Goal: Transaction & Acquisition: Register for event/course

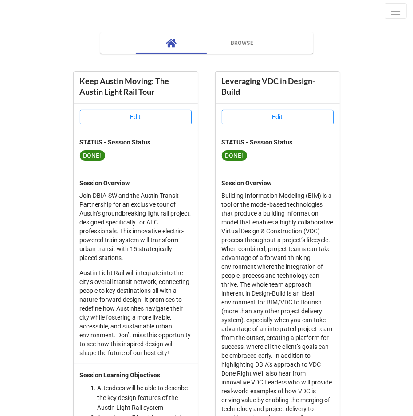
click at [395, 8] on span "Toggle navigation" at bounding box center [396, 11] width 12 height 12
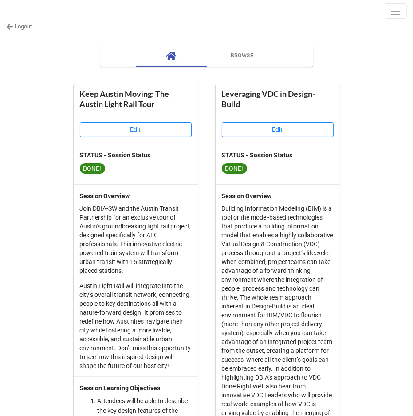
click at [27, 29] on link "Logout" at bounding box center [19, 26] width 26 height 9
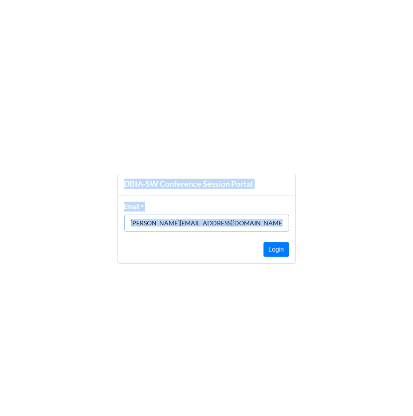
drag, startPoint x: 123, startPoint y: 166, endPoint x: 300, endPoint y: 280, distance: 210.7
click at [300, 280] on form "DBIA-SW Conference Session Portal Email * kristen@ntrca.com Login" at bounding box center [206, 218] width 413 height 380
copy body "DBIA-SW Conference Session Portal Email * Login"
click at [208, 226] on input "kristen@ntrca.com" at bounding box center [206, 222] width 165 height 17
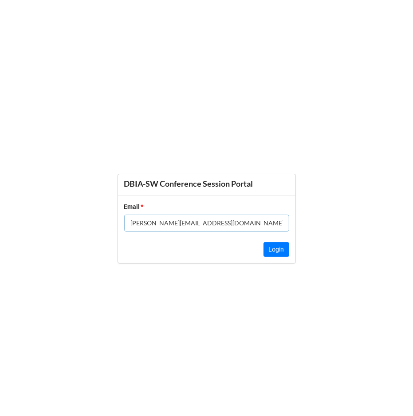
click at [208, 226] on input "kristen@ntrca.com" at bounding box center [206, 222] width 165 height 17
type input "rachel@dbia-sw.org"
click at [279, 244] on button "Login" at bounding box center [277, 249] width 26 height 15
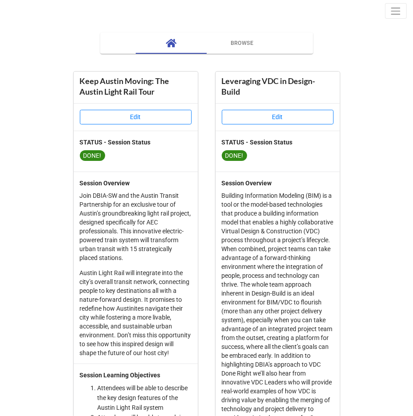
click at [245, 44] on span "Browse" at bounding box center [242, 43] width 60 height 9
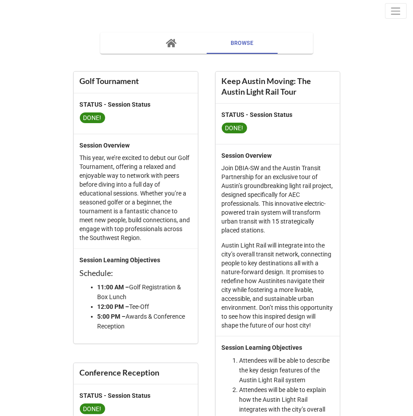
click at [178, 49] on button "button" at bounding box center [171, 42] width 71 height 21
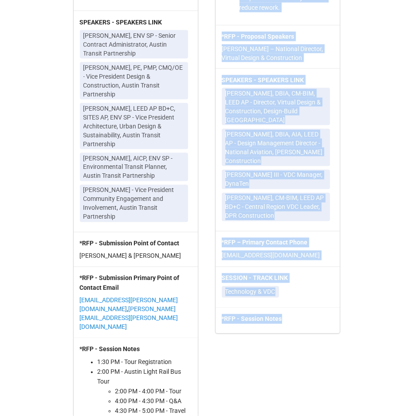
scroll to position [666, 0]
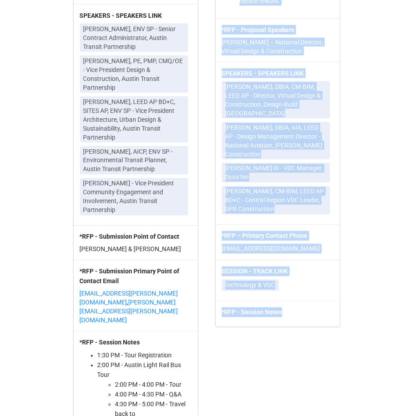
drag, startPoint x: 219, startPoint y: 79, endPoint x: 300, endPoint y: 338, distance: 271.1
copy div "Leveraging VDC in Design-Build Edit STATUS - Session Status DONE! Session Overv…"
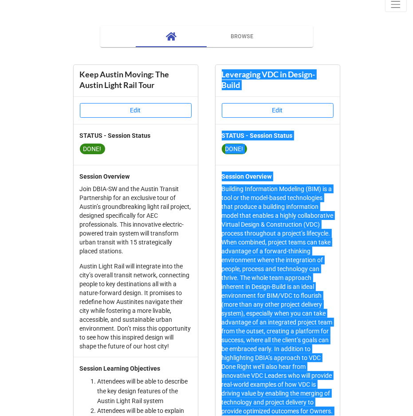
scroll to position [0, 0]
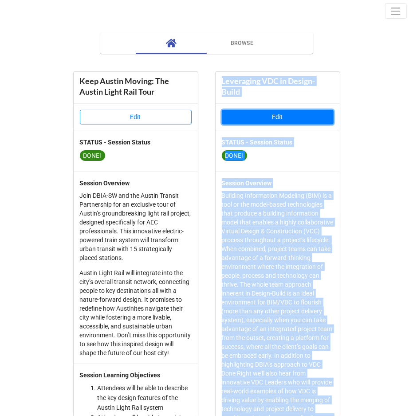
click at [280, 111] on button "Edit" at bounding box center [278, 117] width 112 height 15
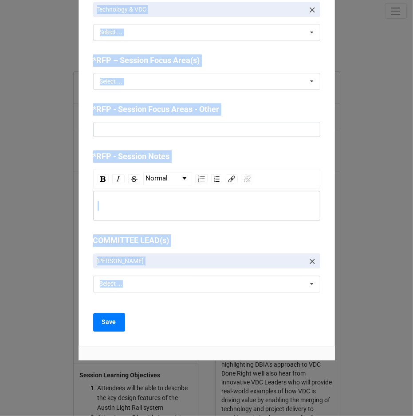
scroll to position [1041, 0]
drag, startPoint x: 92, startPoint y: 46, endPoint x: 139, endPoint y: 365, distance: 322.6
click at [139, 365] on div "× Close STATUS - Session Status DONE! NO Proposal Considering Ready for CEU App…" at bounding box center [206, 208] width 413 height 416
copy div "STATUS - Session Status DONE! NO Proposal Considering Ready for CEU Application…"
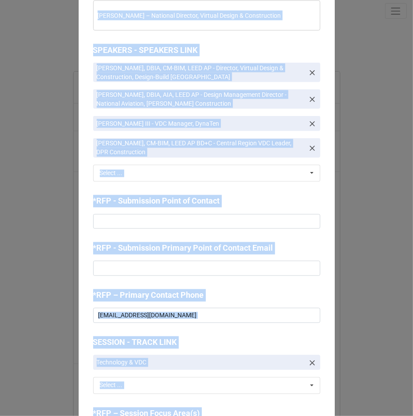
scroll to position [675, 0]
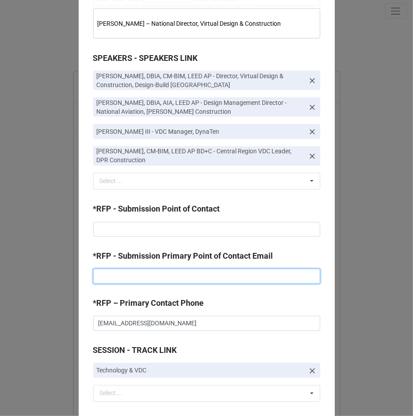
click at [211, 284] on input at bounding box center [206, 276] width 227 height 15
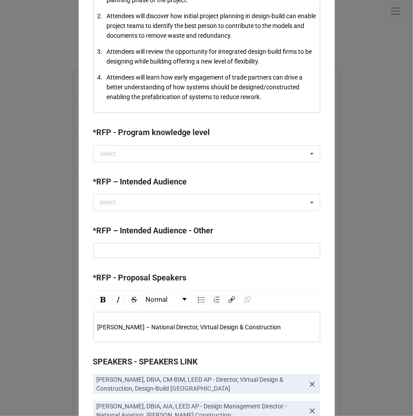
scroll to position [369, 0]
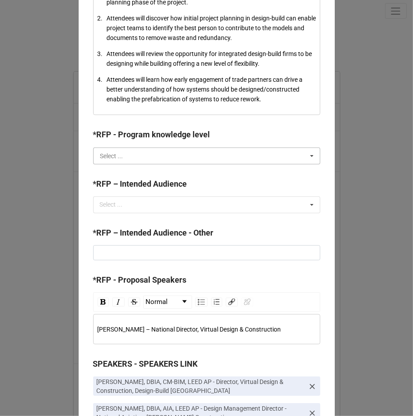
click at [147, 160] on input "text" at bounding box center [207, 156] width 226 height 16
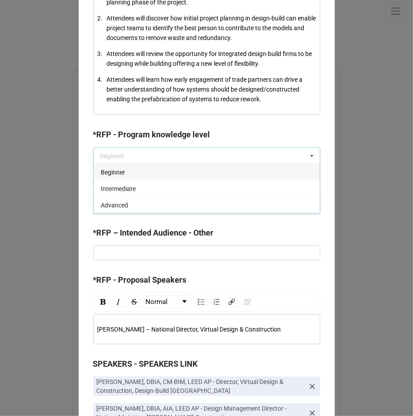
click at [187, 234] on label "*RFP – Intended Audience - Other" at bounding box center [153, 232] width 121 height 12
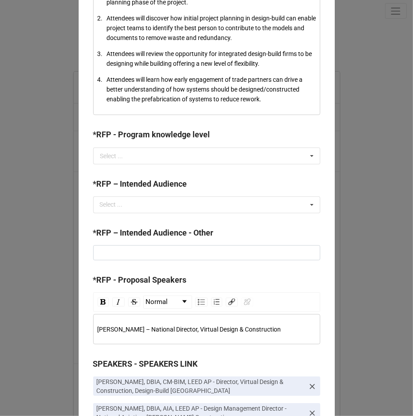
click at [176, 196] on div "*RFP – Intended Audience" at bounding box center [206, 187] width 227 height 19
click at [170, 207] on div "Select ... Project Owners Owner Advisors Design Professionals General Contracto…" at bounding box center [206, 204] width 227 height 17
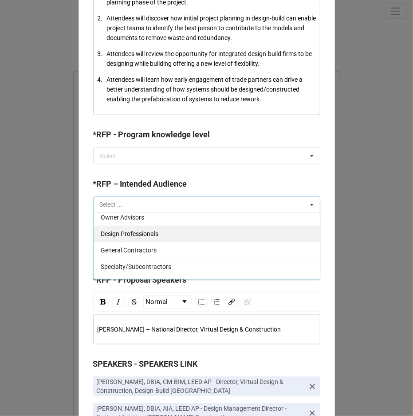
scroll to position [32, 0]
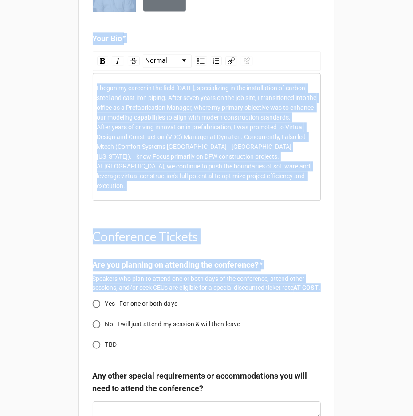
scroll to position [1010, 0]
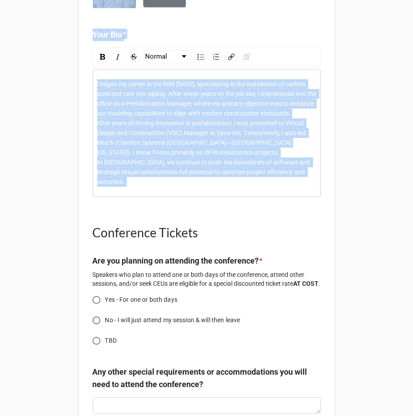
drag, startPoint x: 99, startPoint y: 107, endPoint x: 254, endPoint y: 208, distance: 185.2
copy div "Speaker Information SPEAKER - First Name * SPEAKER - Last Name * Post-Nominal C…"
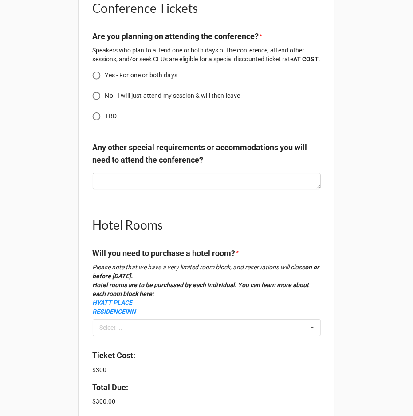
scroll to position [1218, 0]
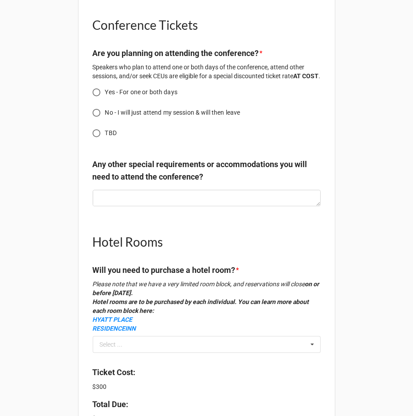
click at [125, 96] on span "Yes - For one or both days" at bounding box center [141, 91] width 72 height 9
click at [105, 96] on input "Yes - For one or both days" at bounding box center [96, 91] width 17 height 17
radio input "true"
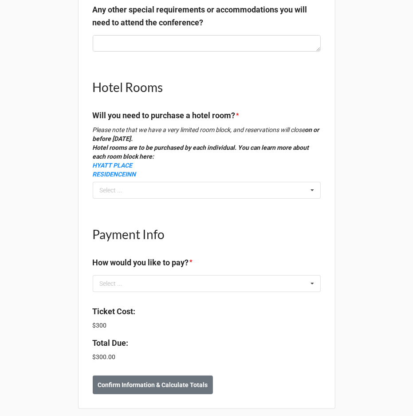
scroll to position [1536, 0]
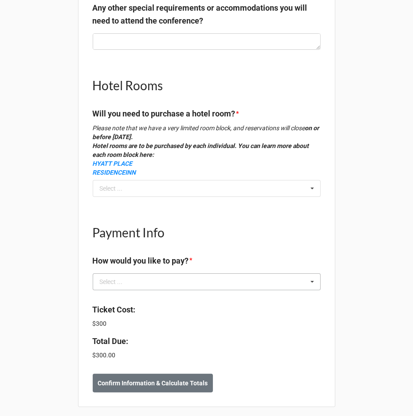
click at [308, 273] on icon at bounding box center [312, 281] width 13 height 16
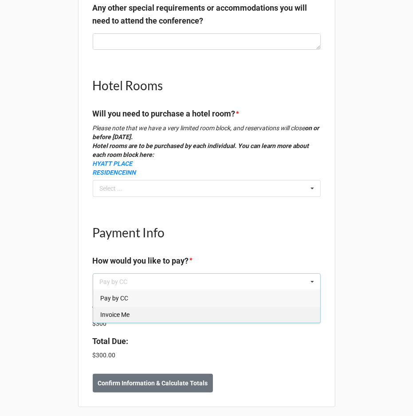
click at [278, 309] on div "Invoice Me" at bounding box center [206, 314] width 227 height 16
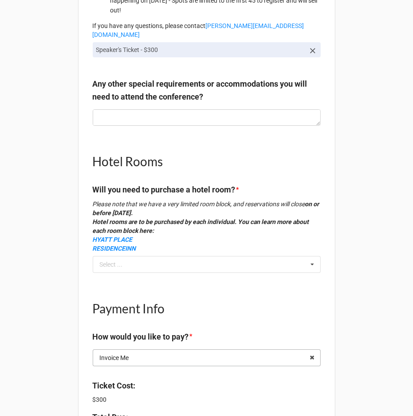
scroll to position [1459, 0]
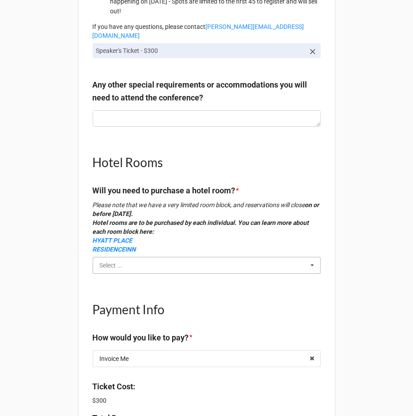
click at [291, 257] on input "text" at bounding box center [207, 265] width 227 height 16
click at [282, 277] on div "Yes" at bounding box center [206, 281] width 227 height 16
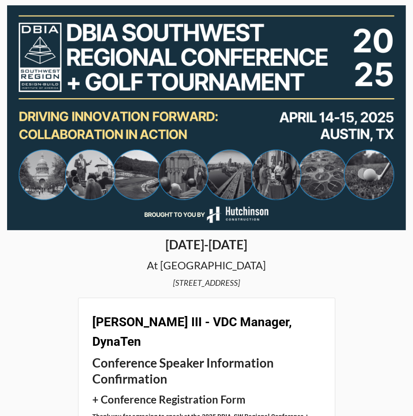
scroll to position [6, 0]
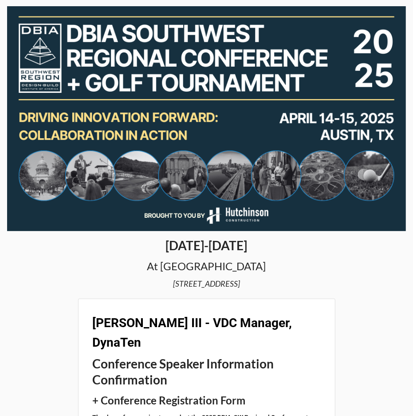
click at [62, 243] on h1 "April 14-15, 2025" at bounding box center [206, 245] width 399 height 16
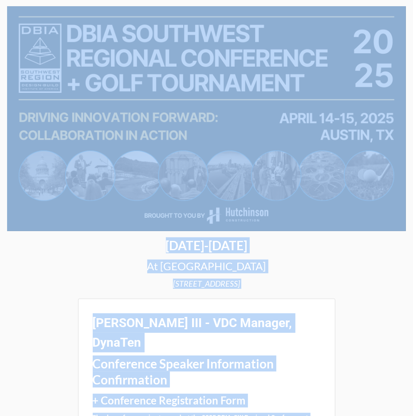
copy body "April 14-15, 2025 At River Place Country Club 4207 River Pl Blvd, Austin, TX 78…"
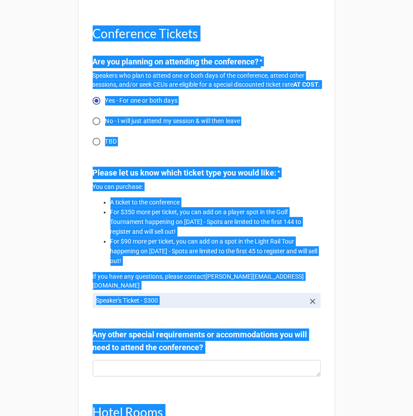
scroll to position [1537, 0]
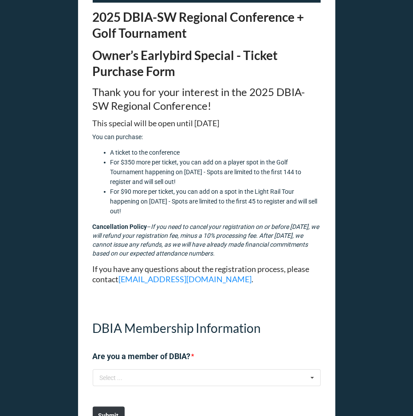
scroll to position [185, 0]
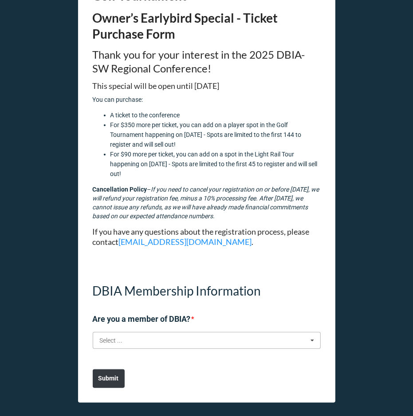
click at [125, 341] on input "text" at bounding box center [207, 340] width 227 height 16
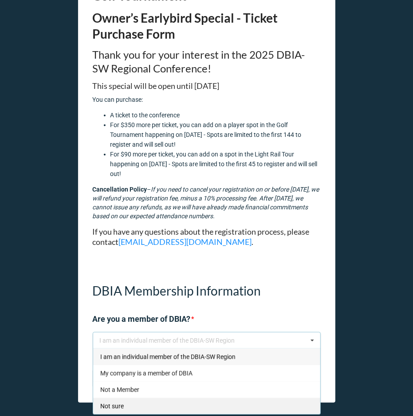
click at [113, 397] on div "Not sure" at bounding box center [206, 405] width 227 height 16
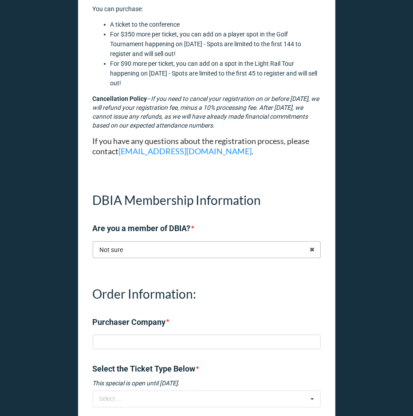
scroll to position [334, 0]
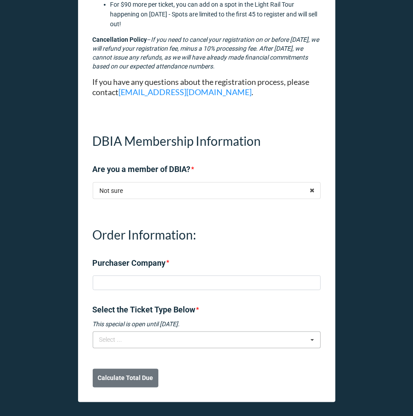
click at [135, 339] on div "Select ..." at bounding box center [116, 339] width 38 height 10
click at [222, 227] on h1 "Order Information:" at bounding box center [207, 234] width 228 height 16
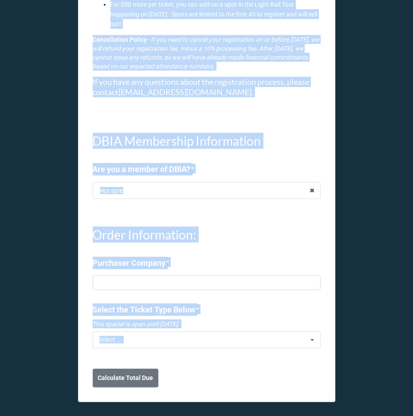
drag, startPoint x: 87, startPoint y: 17, endPoint x: 286, endPoint y: 376, distance: 410.7
click at [286, 376] on div "2025 DBIA-SW Regional Conference + Golf Tournament Owner’s Earlybird Special - …" at bounding box center [206, 37] width 257 height 729
copy body "2025 DBIA-SW Regional Conference + Golf Tournament Owner’s Earlybird Special - …"
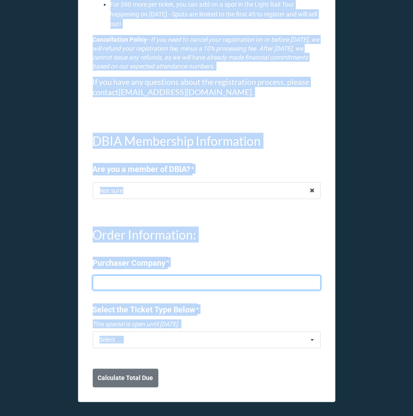
click at [196, 283] on input at bounding box center [207, 282] width 228 height 15
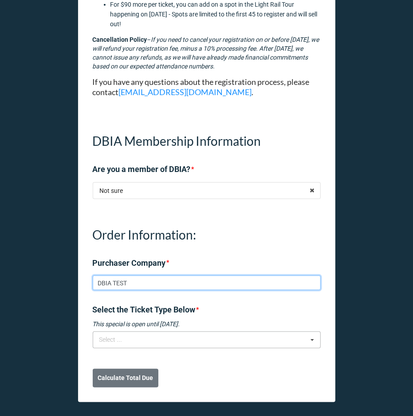
type input "DBIA TEST"
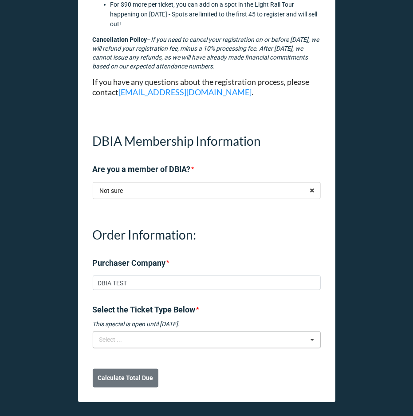
click at [214, 343] on div "Select ... No results found." at bounding box center [207, 339] width 228 height 17
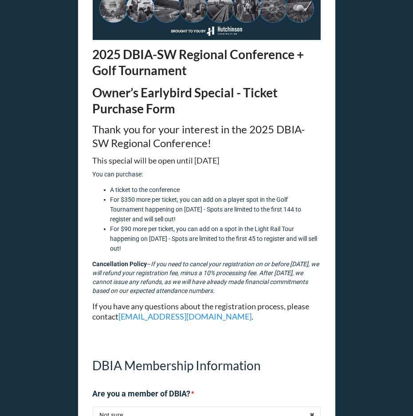
scroll to position [0, 0]
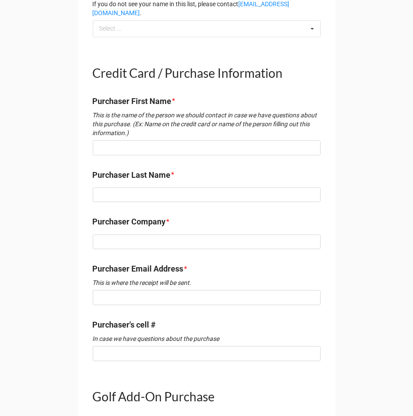
scroll to position [467, 0]
click at [79, 69] on div "2025 DBIA-SW Regional Conference + Golf Tournament GOLF PLAYER ADD-ON PURCHASE …" at bounding box center [206, 65] width 257 height 1048
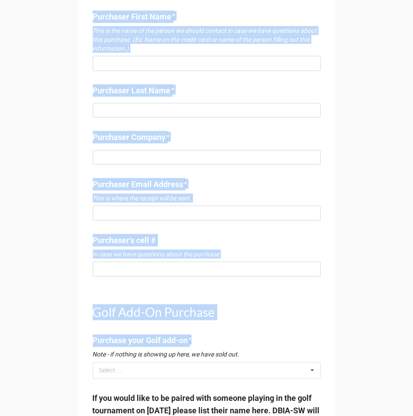
scroll to position [552, 0]
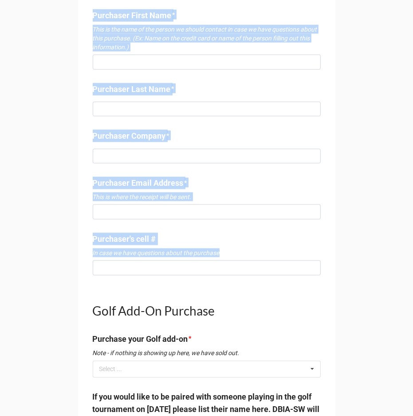
drag, startPoint x: 95, startPoint y: 65, endPoint x: 267, endPoint y: 270, distance: 268.1
copy div "Credit Card / Purchase Information Purchaser First Name * This is the name of t…"
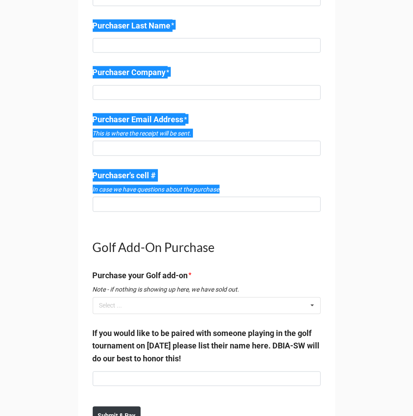
scroll to position [644, 0]
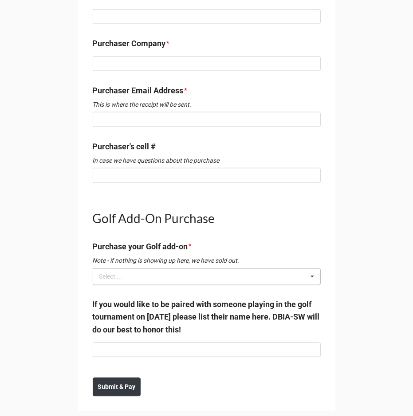
click at [180, 273] on div "Select ... No results found." at bounding box center [207, 276] width 228 height 17
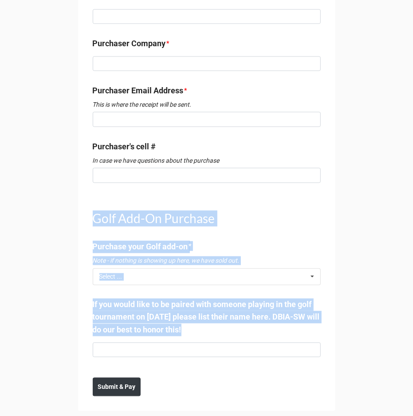
drag, startPoint x: 84, startPoint y: 202, endPoint x: 262, endPoint y: 356, distance: 235.1
copy div "Golf Add-On Purchase Purchase your Golf add-on * Note - if nothing is showing u…"
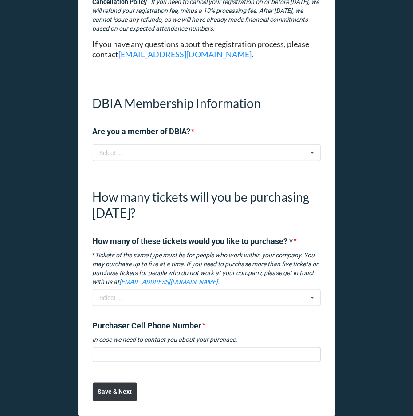
scroll to position [379, 0]
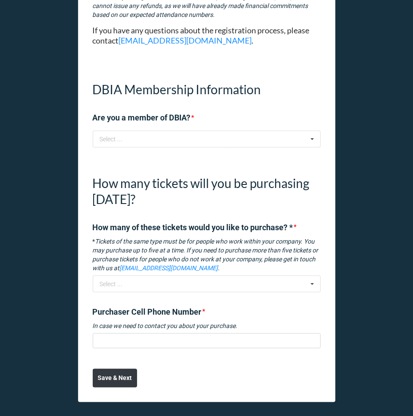
click at [189, 151] on div "DBIA Membership Information Are you a member of DBIA? * Select ... I am an indi…" at bounding box center [207, 110] width 228 height 86
click at [187, 144] on input "text" at bounding box center [207, 139] width 227 height 16
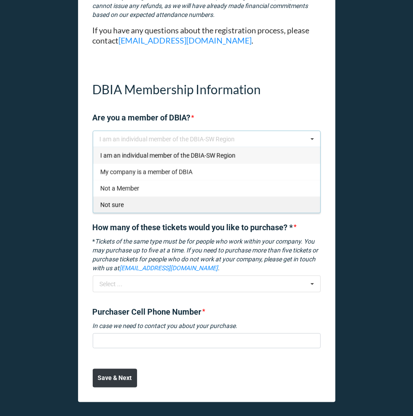
click at [165, 199] on div "Not sure" at bounding box center [206, 204] width 227 height 16
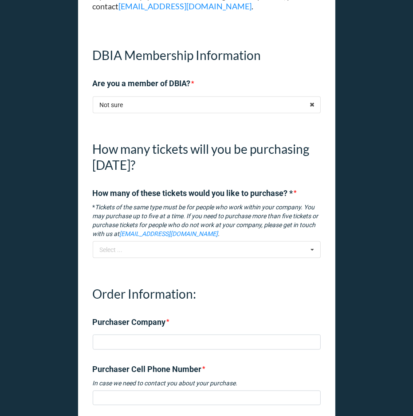
scroll to position [384, 0]
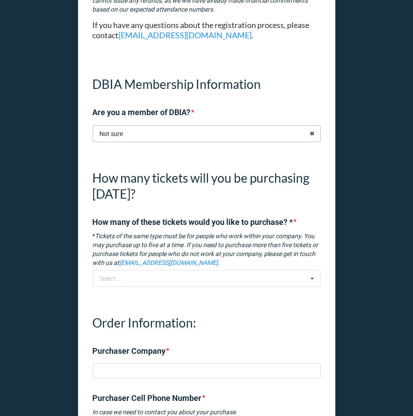
click at [133, 132] on input "text" at bounding box center [207, 134] width 227 height 16
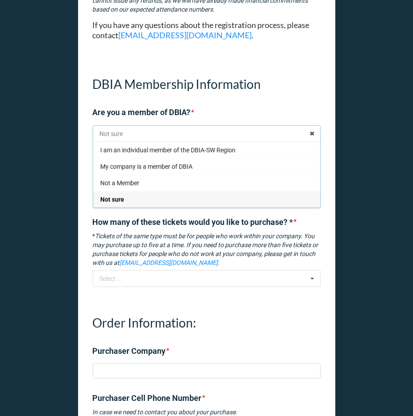
click at [133, 132] on input "text" at bounding box center [207, 134] width 227 height 16
click at [43, 135] on div "2025 DBIA-SW Regional Conference + Golf Tournament Ticket Purchase Form - Step …" at bounding box center [206, 59] width 413 height 886
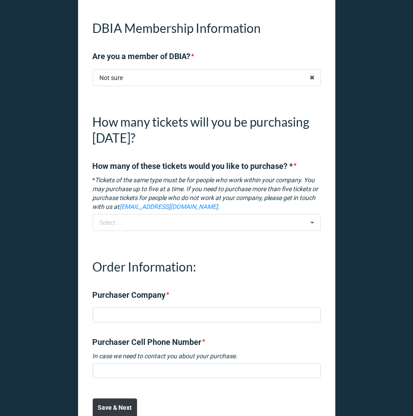
scroll to position [470, 0]
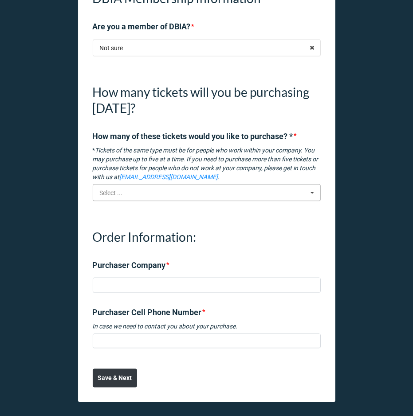
click at [129, 189] on input "text" at bounding box center [207, 193] width 227 height 16
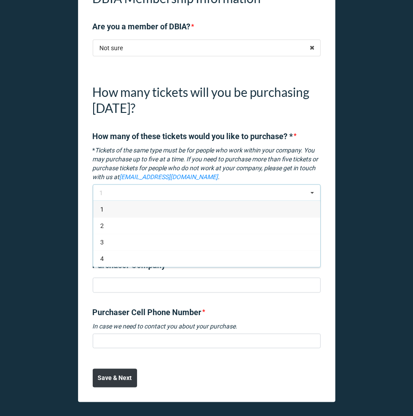
click at [129, 210] on div "1" at bounding box center [206, 209] width 227 height 16
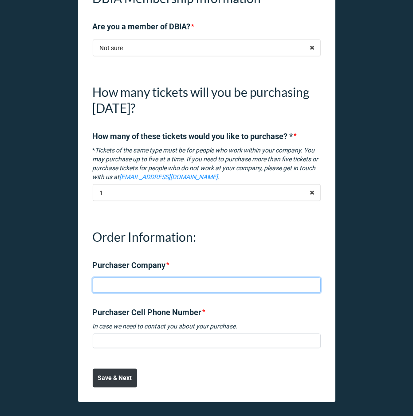
click at [127, 277] on input at bounding box center [207, 284] width 228 height 15
type input "Test Company"
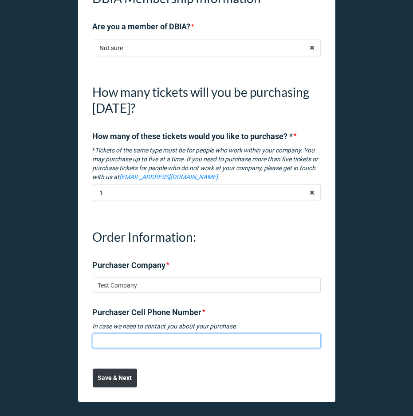
click at [142, 338] on input at bounding box center [207, 340] width 228 height 15
type input "8179950374"
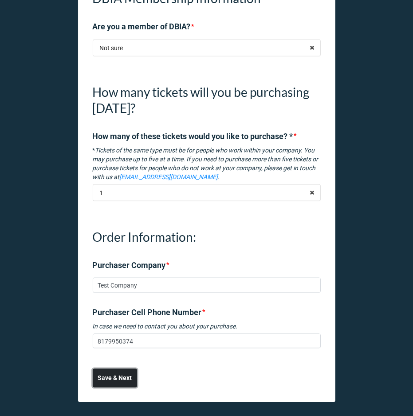
click at [123, 374] on b "Save & Next" at bounding box center [115, 377] width 34 height 9
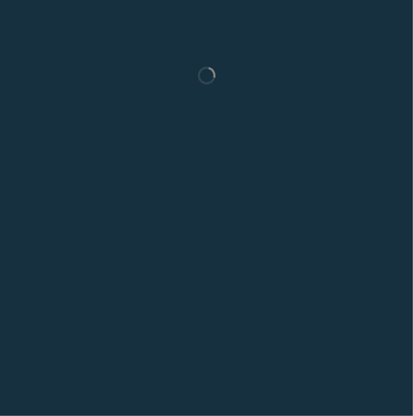
scroll to position [0, 0]
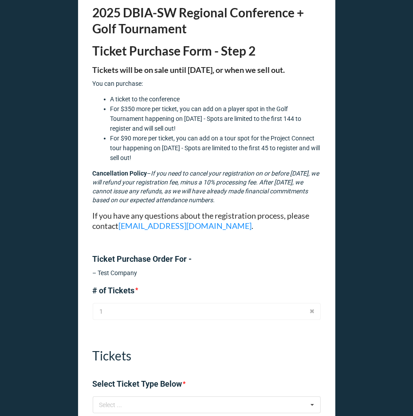
scroll to position [154, 0]
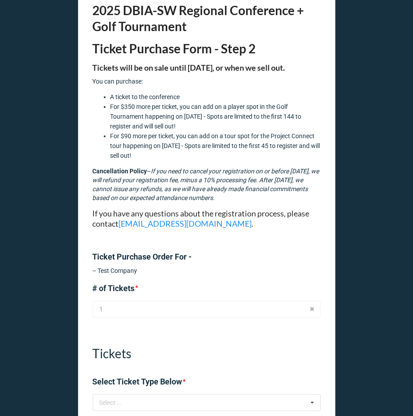
drag, startPoint x: 90, startPoint y: 66, endPoint x: 329, endPoint y: 65, distance: 238.8
copy strong "Tickets will be on sale until [DATE], or when we sell out."
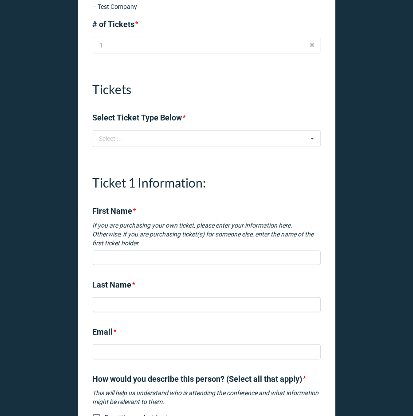
scroll to position [418, 0]
click at [168, 138] on div "Select ... No results found." at bounding box center [207, 138] width 228 height 17
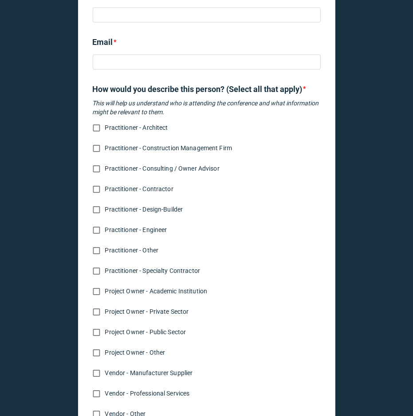
scroll to position [709, 0]
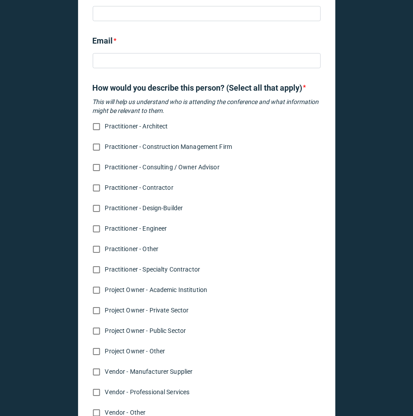
click at [103, 94] on label "How would you describe this person? (Select all that apply)" at bounding box center [198, 88] width 210 height 12
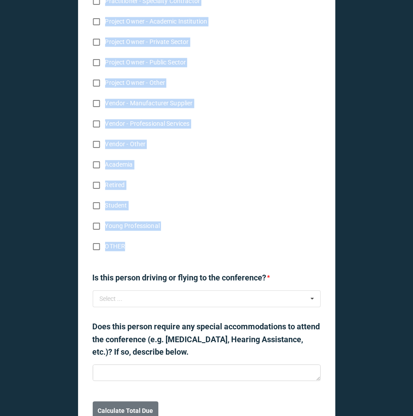
scroll to position [982, 0]
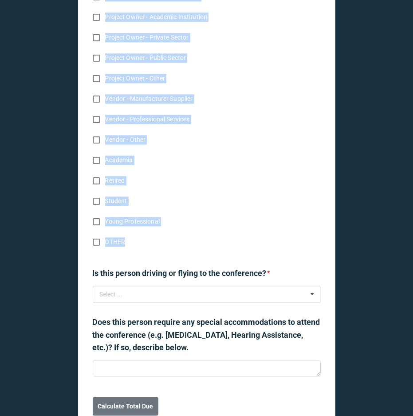
drag, startPoint x: 89, startPoint y: 83, endPoint x: 194, endPoint y: 275, distance: 218.1
copy div "How would you describe this person? (Select all that apply) * This will help us…"
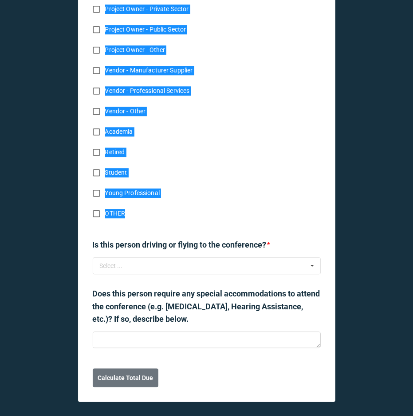
scroll to position [1022, 0]
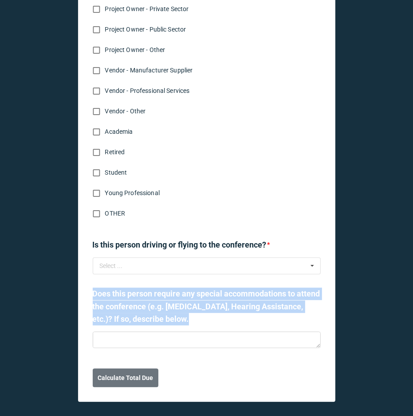
drag, startPoint x: 93, startPoint y: 285, endPoint x: 261, endPoint y: 327, distance: 172.8
copy label "Does this person require any special accommodations to attend the conference (e…"
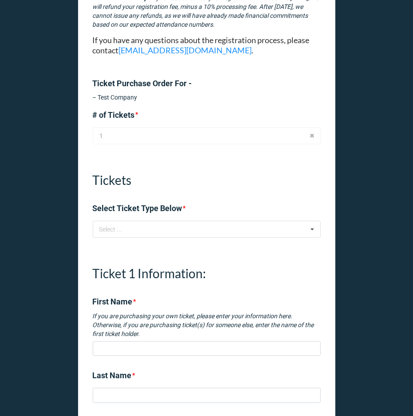
scroll to position [281, 0]
